Goal: Navigation & Orientation: Find specific page/section

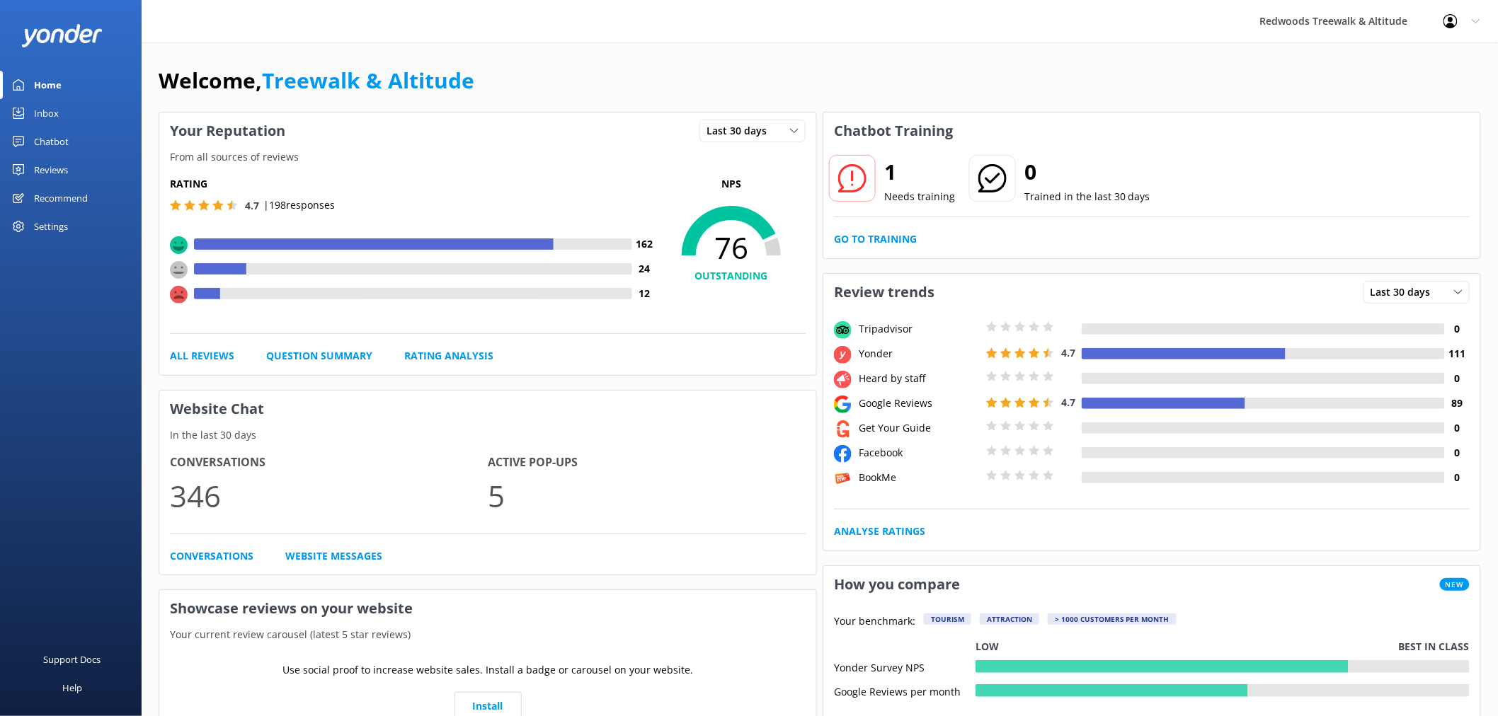
click at [69, 168] on link "Reviews" at bounding box center [71, 170] width 142 height 28
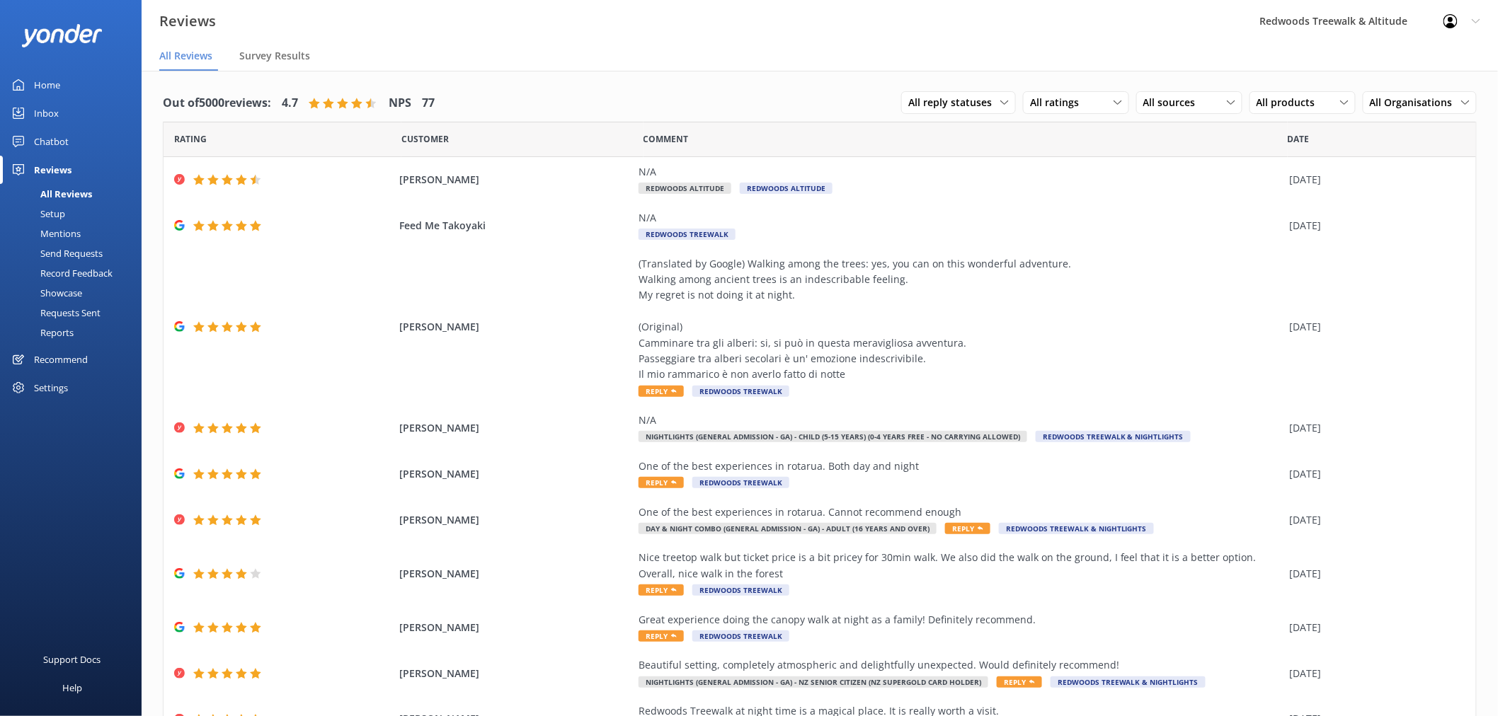
click at [79, 81] on link "Home" at bounding box center [71, 85] width 142 height 28
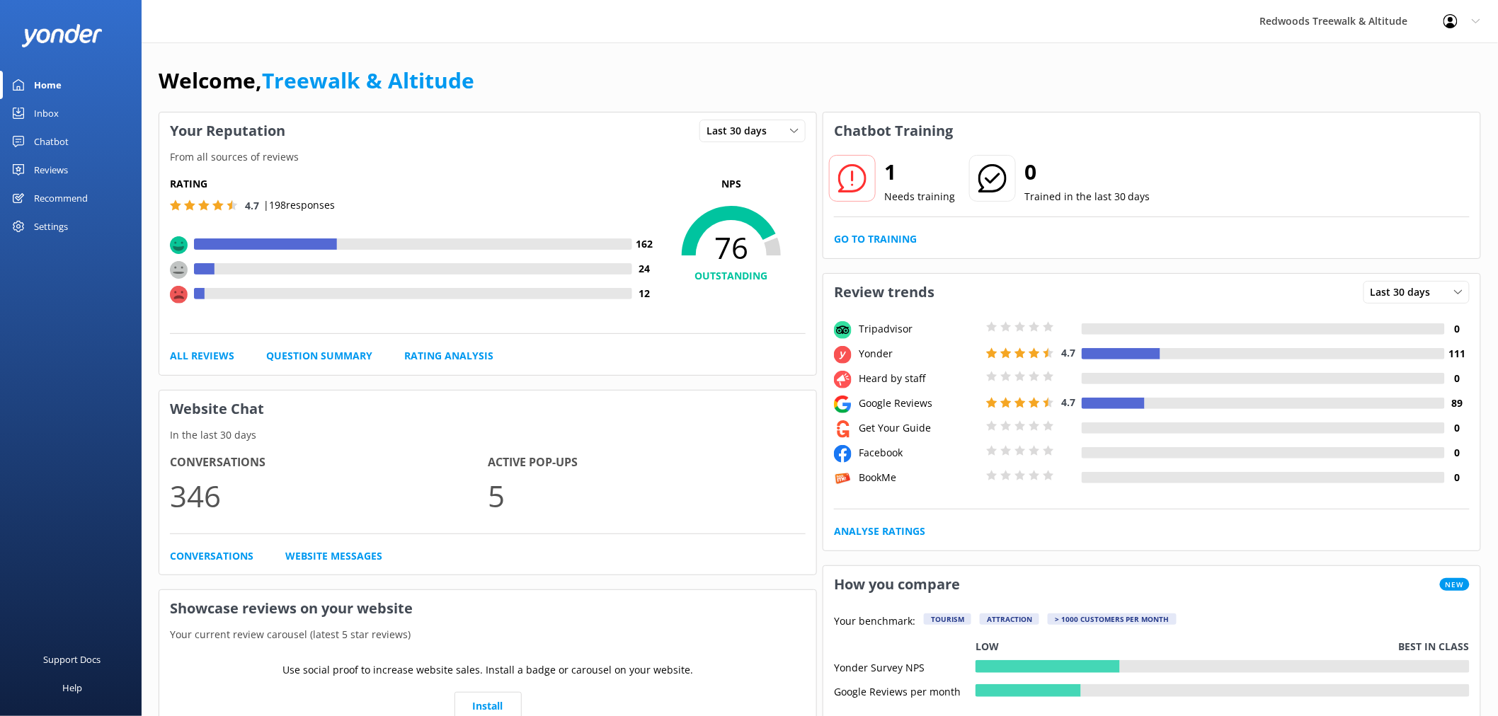
click at [72, 108] on link "Inbox" at bounding box center [71, 113] width 142 height 28
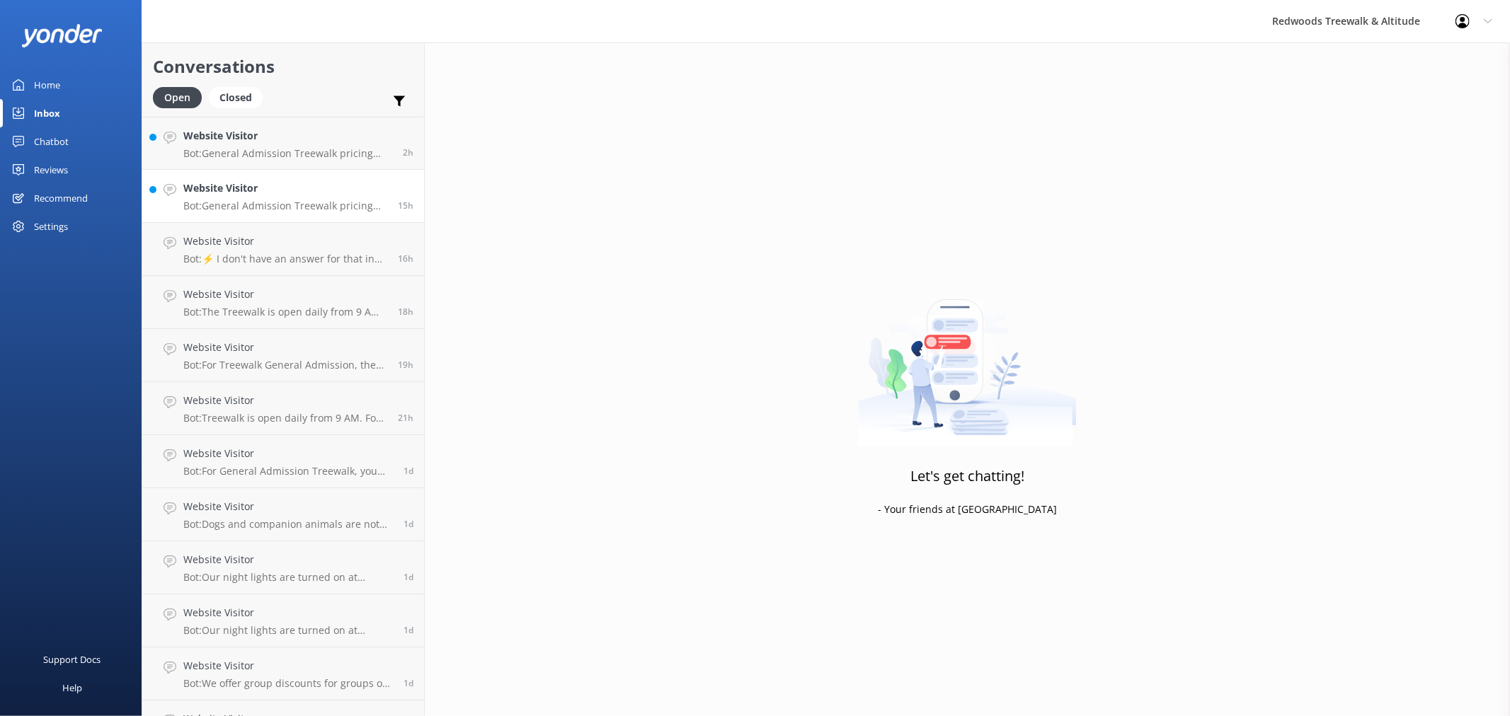
click at [299, 185] on h4 "Website Visitor" at bounding box center [285, 189] width 204 height 16
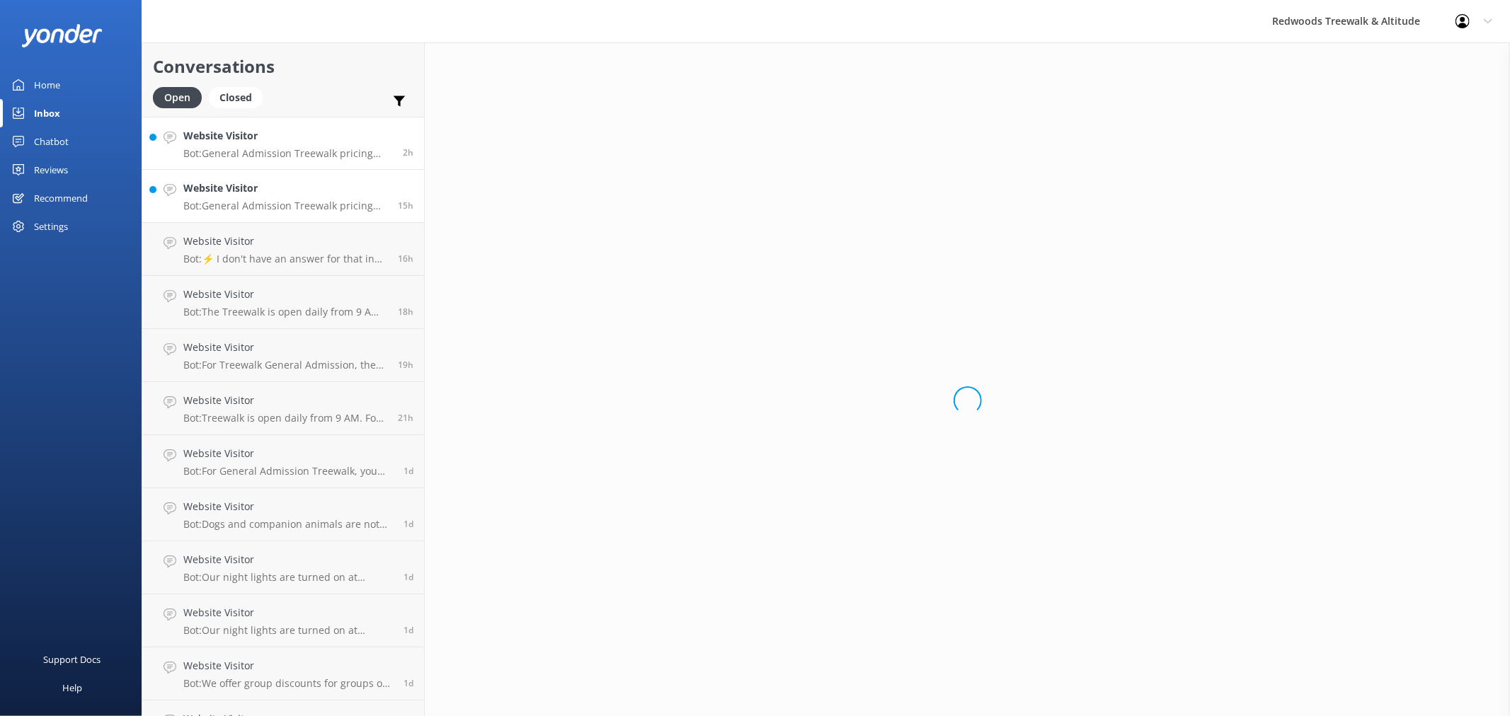
click at [302, 150] on p "Bot: General Admission Treewalk pricing starts at $42 for adults (16+ years) an…" at bounding box center [287, 153] width 209 height 13
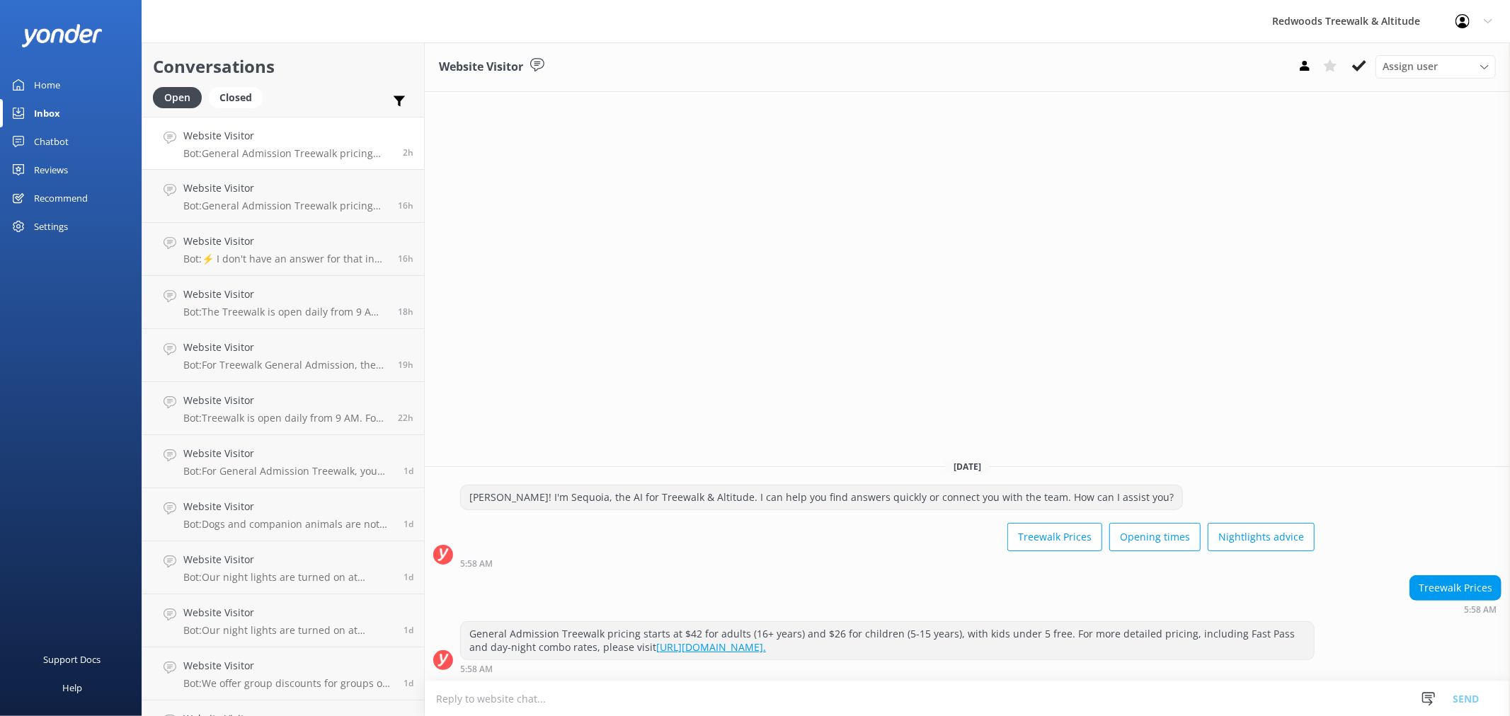
click at [71, 165] on link "Reviews" at bounding box center [71, 170] width 142 height 28
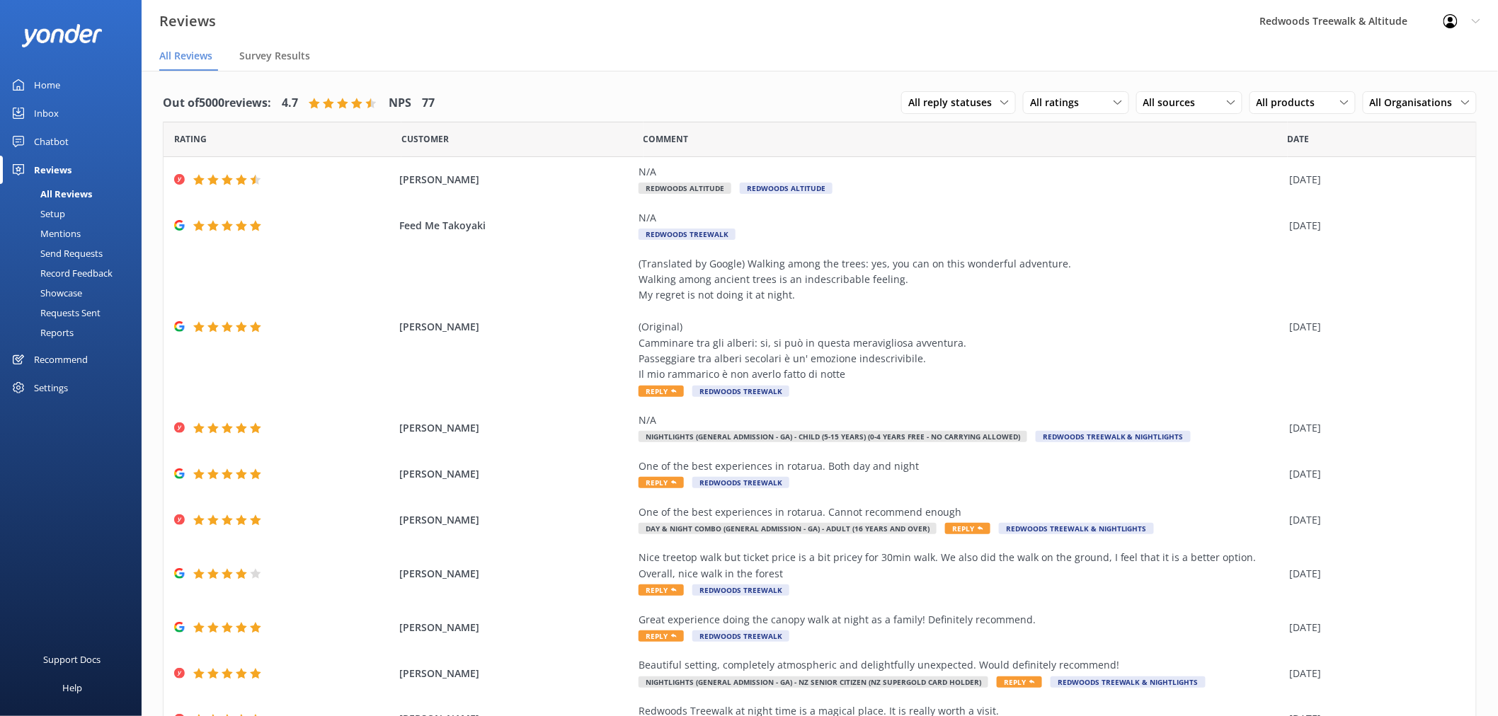
click at [59, 93] on div "Home" at bounding box center [47, 85] width 26 height 28
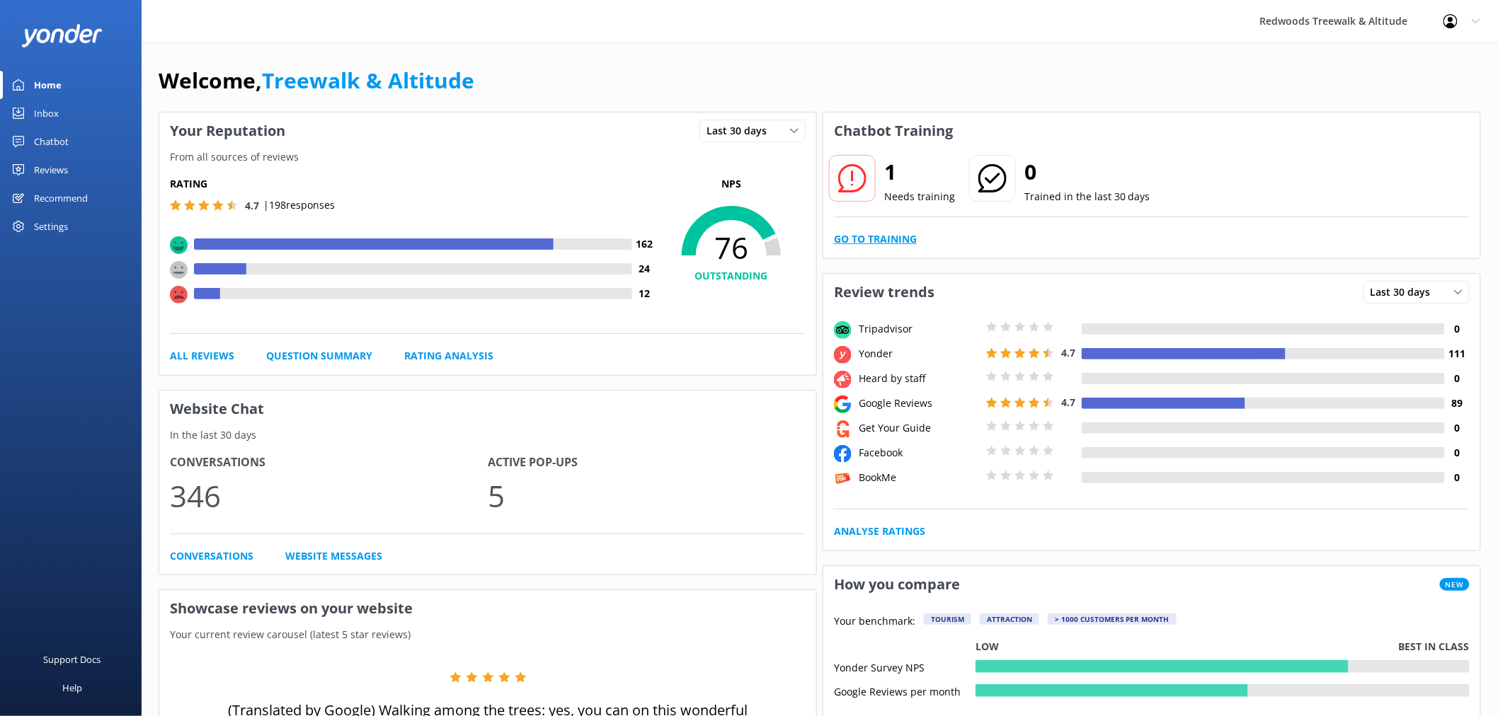
click at [859, 239] on link "Go to Training" at bounding box center [875, 239] width 83 height 16
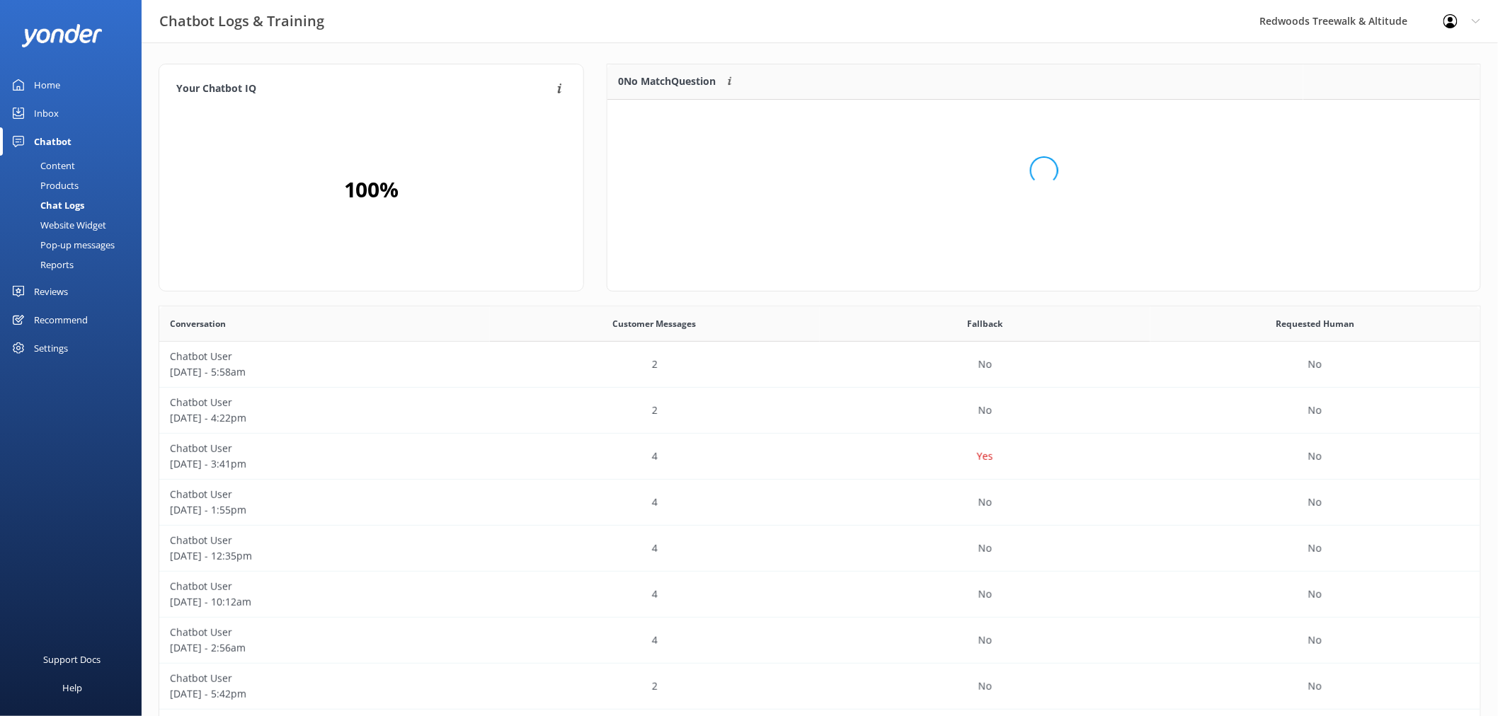
scroll to position [59, 860]
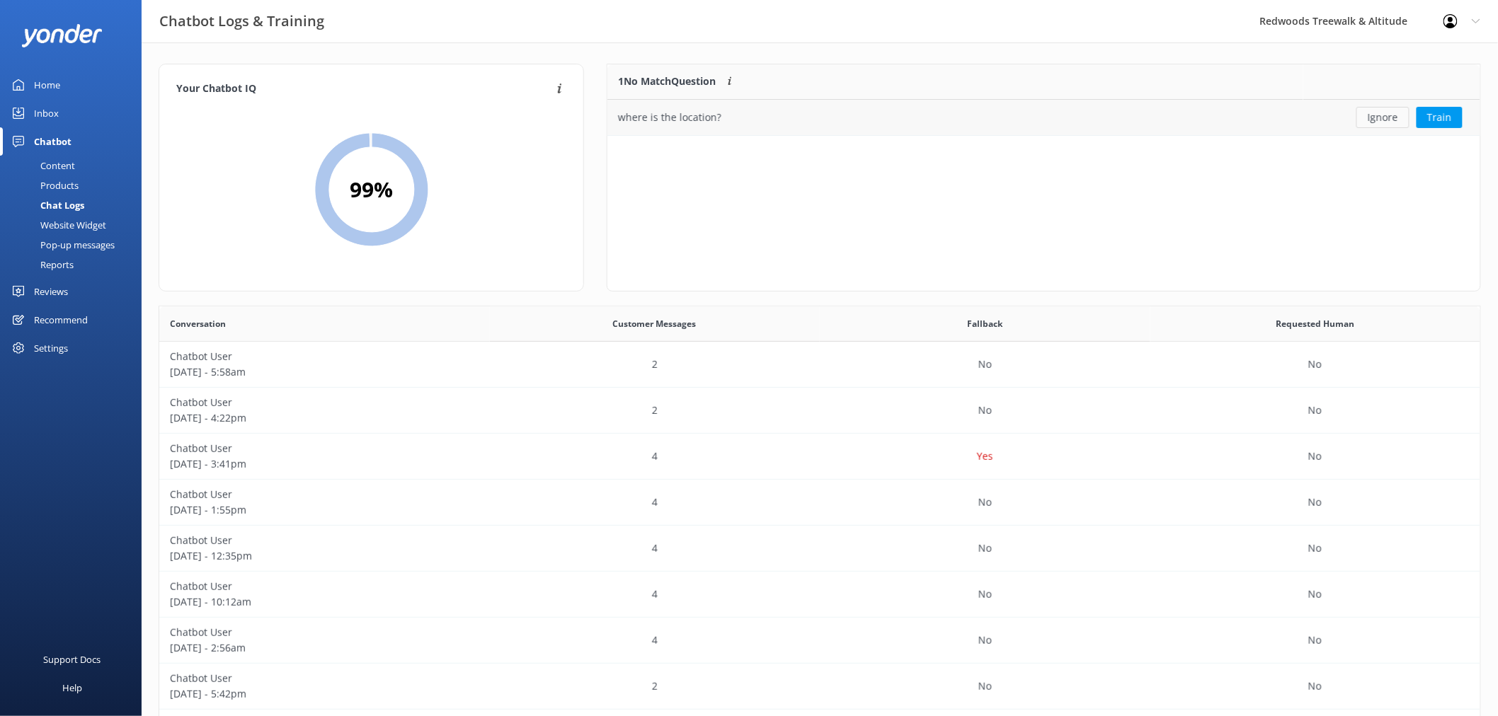
click at [1383, 116] on button "Ignore" at bounding box center [1382, 117] width 53 height 21
click at [67, 106] on link "Inbox" at bounding box center [71, 113] width 142 height 28
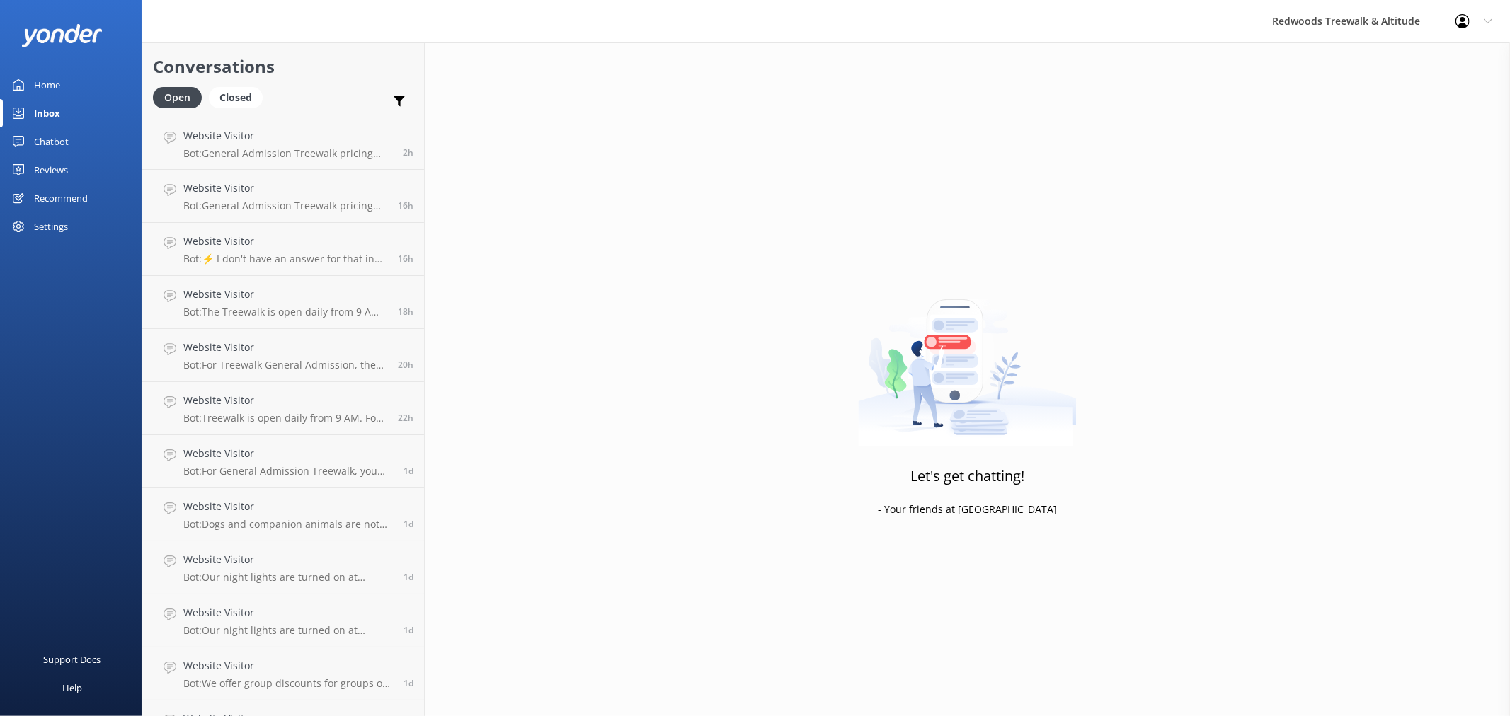
click at [74, 76] on link "Home" at bounding box center [71, 85] width 142 height 28
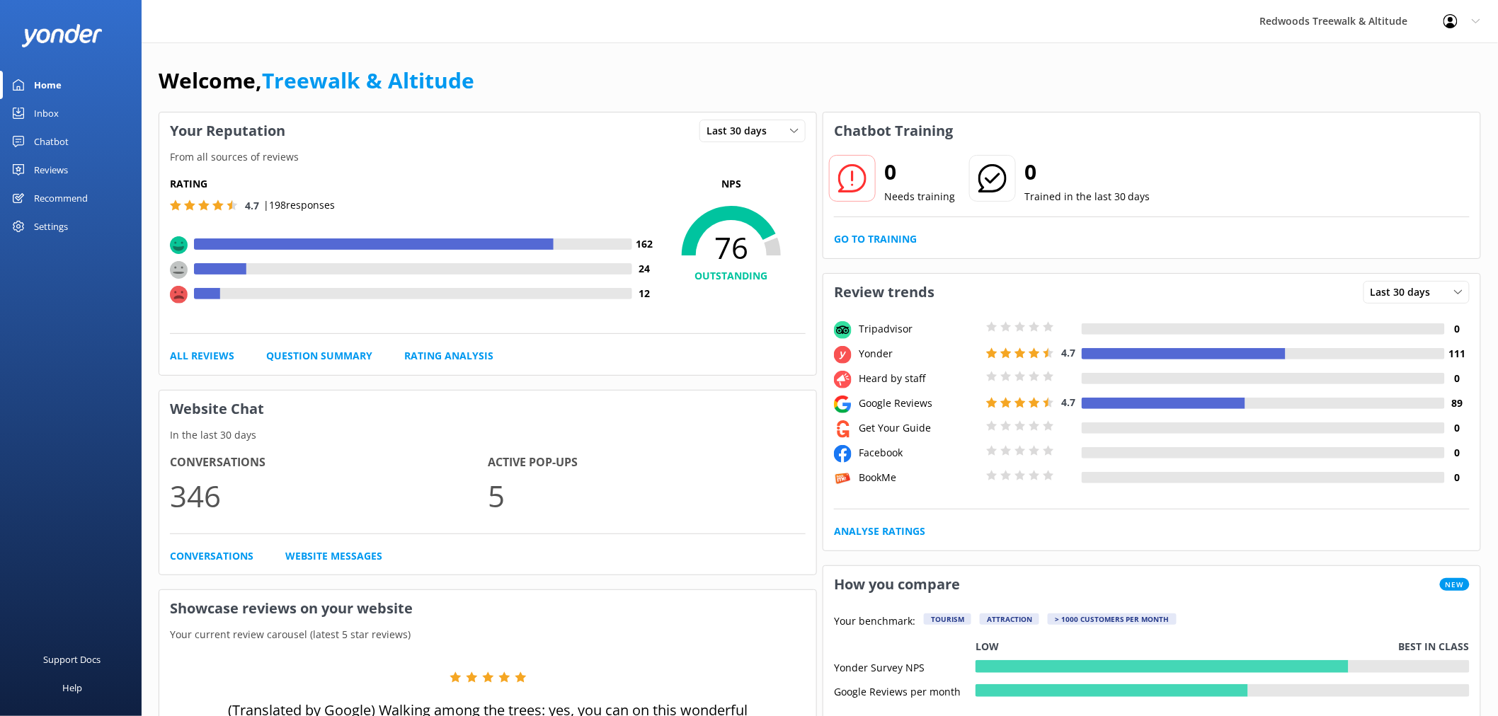
click at [91, 165] on link "Reviews" at bounding box center [71, 170] width 142 height 28
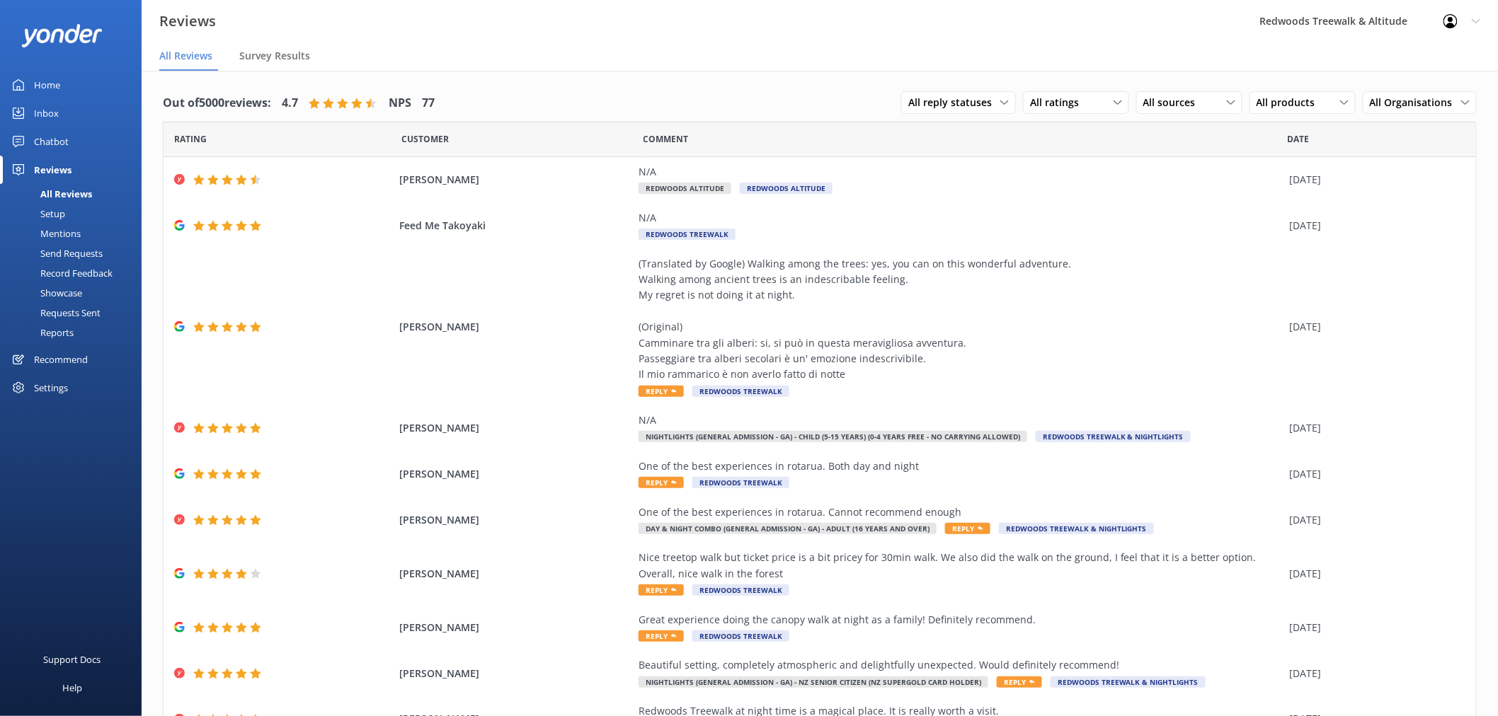
click at [115, 89] on link "Home" at bounding box center [71, 85] width 142 height 28
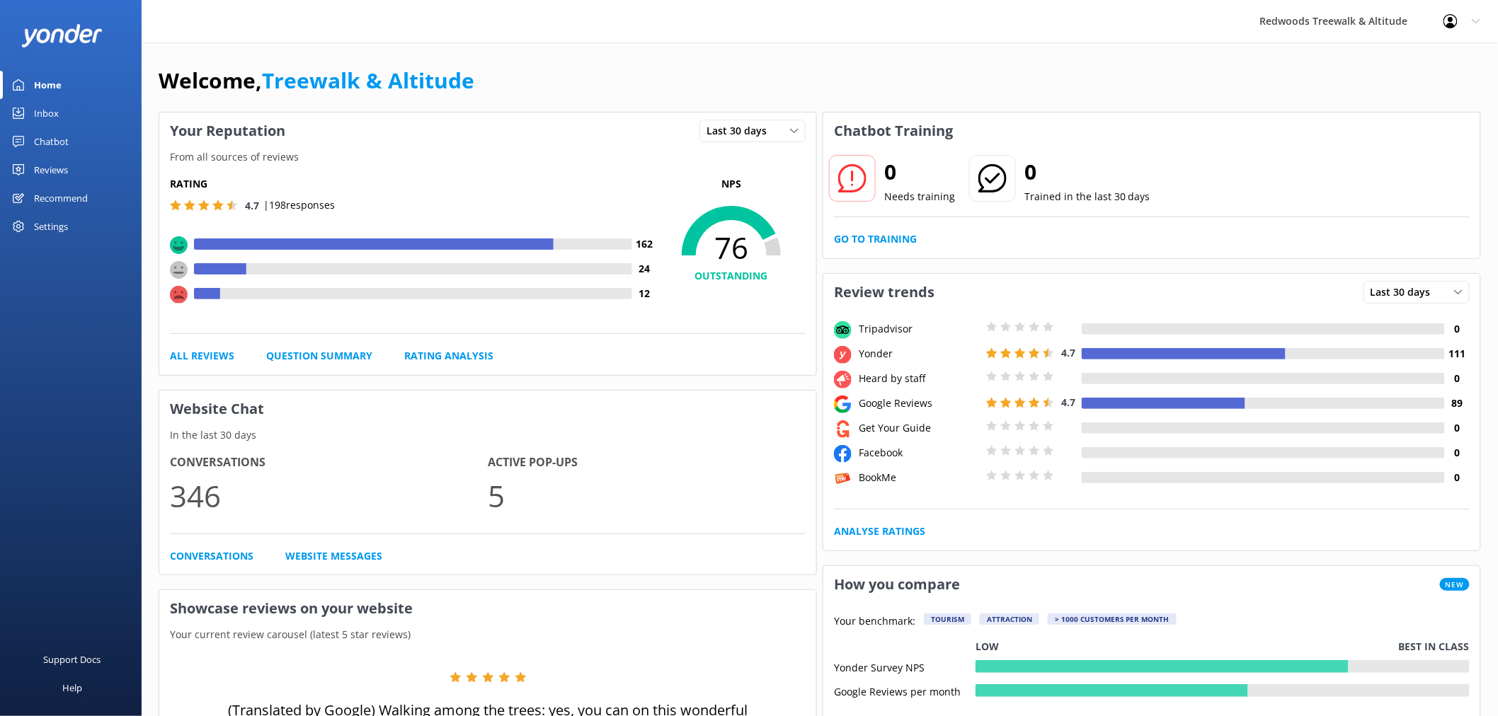
click at [74, 163] on link "Reviews" at bounding box center [71, 170] width 142 height 28
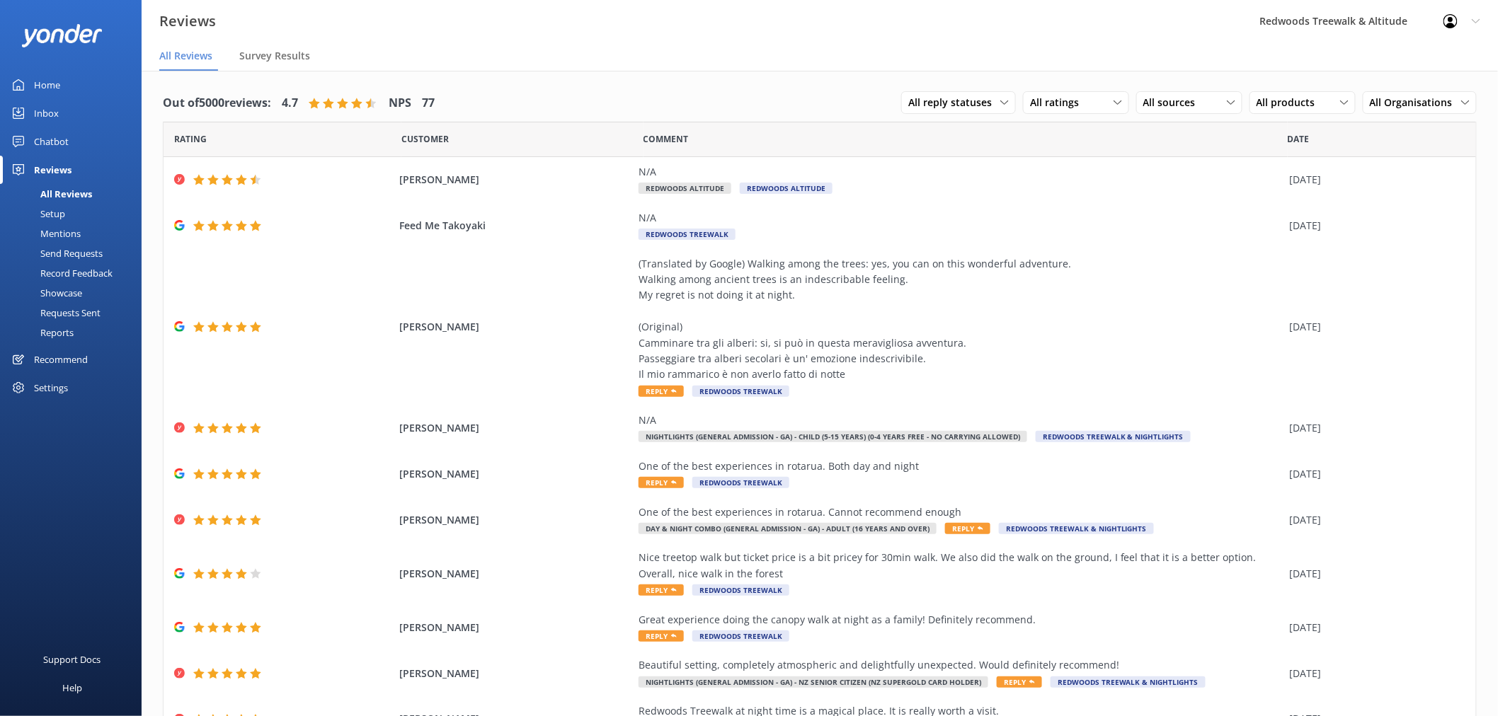
click at [67, 80] on link "Home" at bounding box center [71, 85] width 142 height 28
